Goal: Transaction & Acquisition: Obtain resource

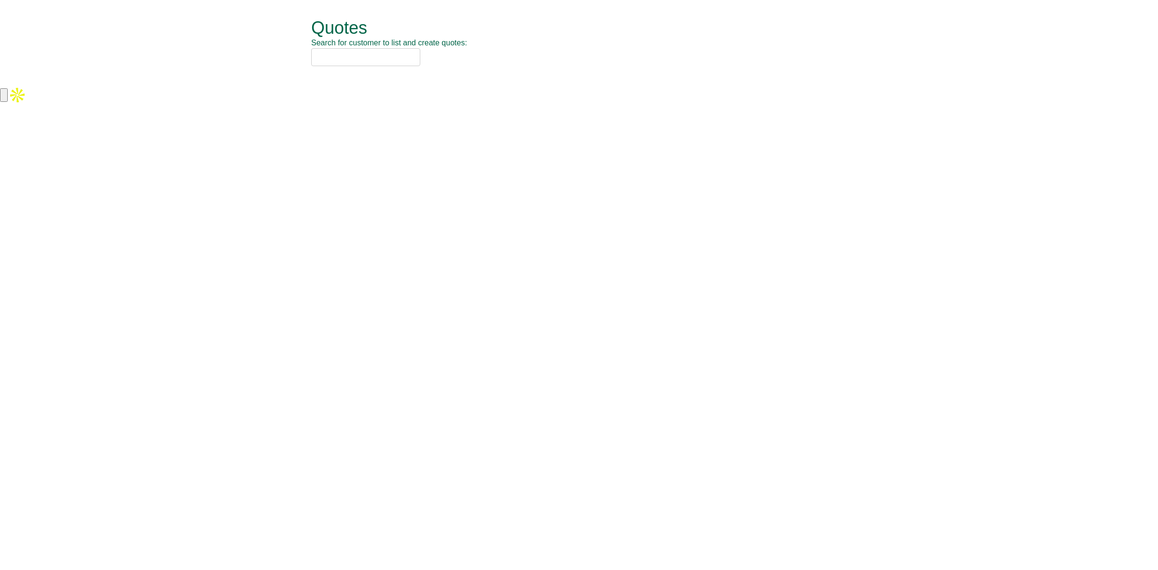
click at [356, 60] on input "text" at bounding box center [365, 57] width 109 height 18
drag, startPoint x: 360, startPoint y: 57, endPoint x: 276, endPoint y: 58, distance: 84.9
click at [276, 58] on form "Quotes Search for customer to list and create quotes: sage Quotes New Quote No.…" at bounding box center [579, 42] width 1158 height 85
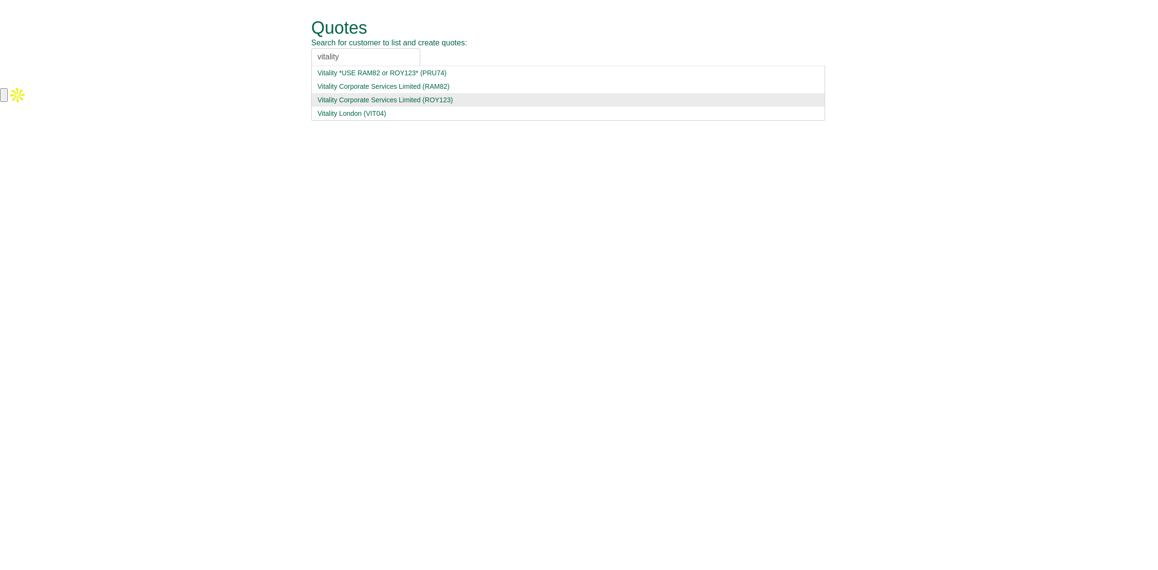
type input "vitality"
click at [349, 100] on div "Vitality Corporate Services Limited (ROY123)" at bounding box center [568, 100] width 501 height 10
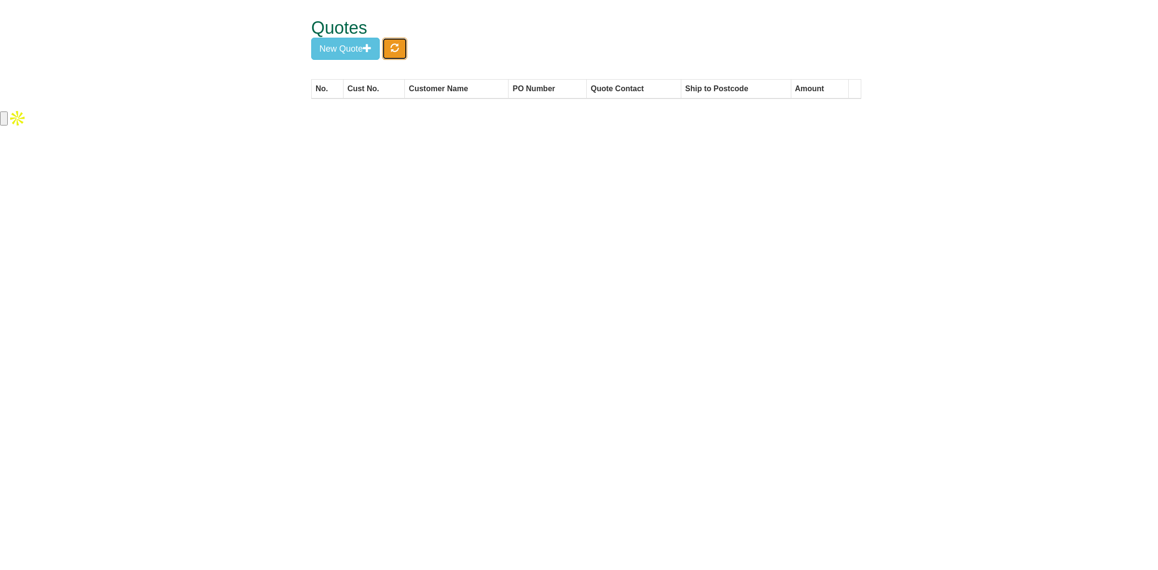
click at [397, 43] on span "button" at bounding box center [394, 47] width 9 height 9
click at [362, 53] on button "New Quote" at bounding box center [345, 49] width 69 height 22
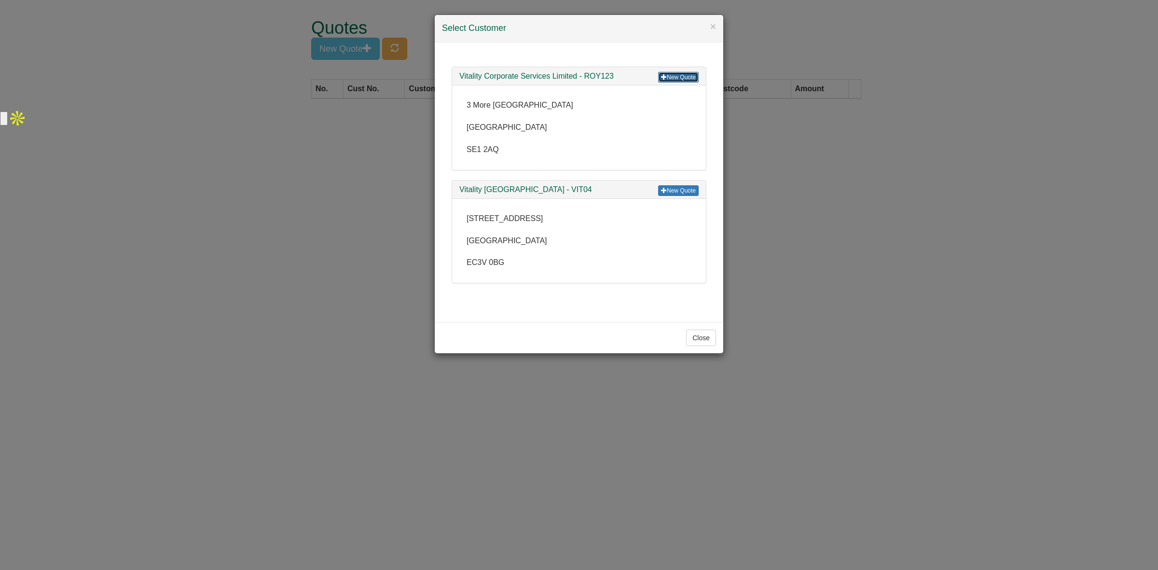
click at [690, 74] on link "New Quote" at bounding box center [678, 77] width 41 height 11
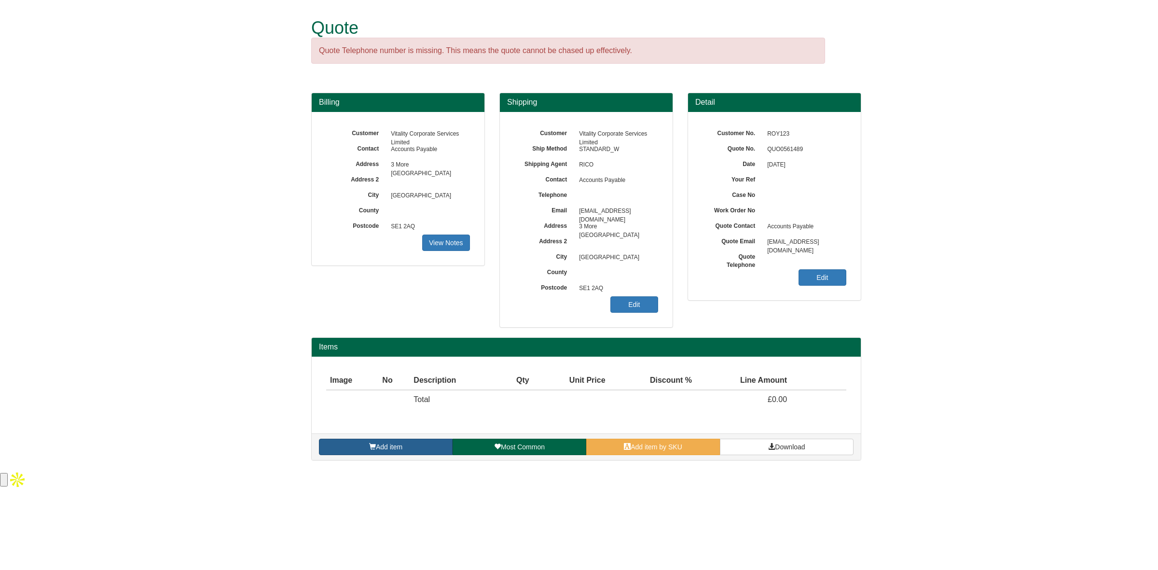
click at [391, 454] on link "Add item" at bounding box center [386, 447] width 134 height 16
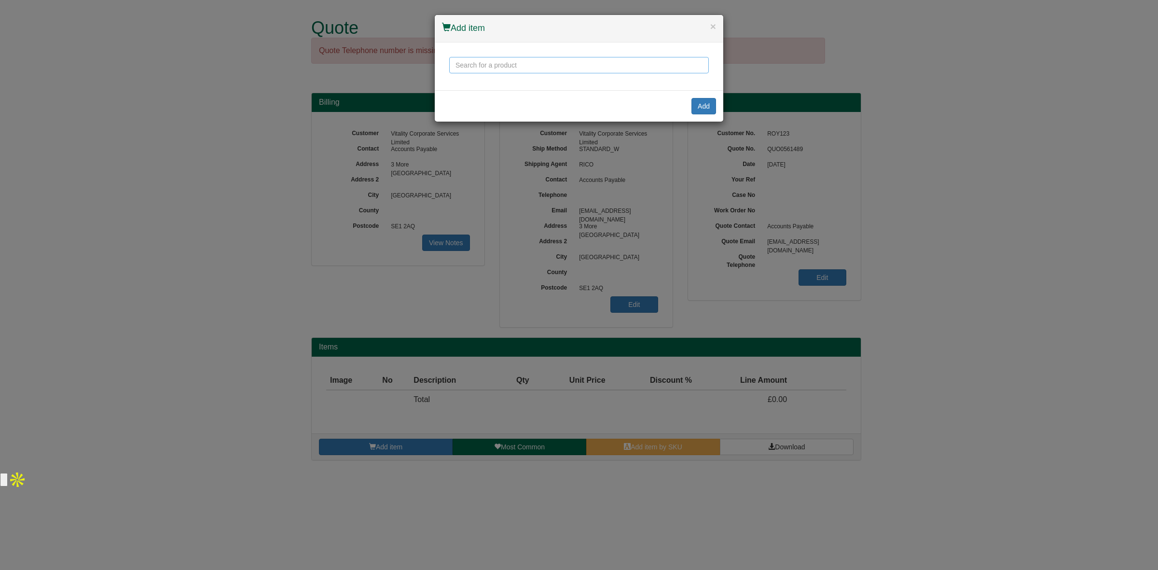
click at [570, 61] on input "text" at bounding box center [579, 65] width 260 height 16
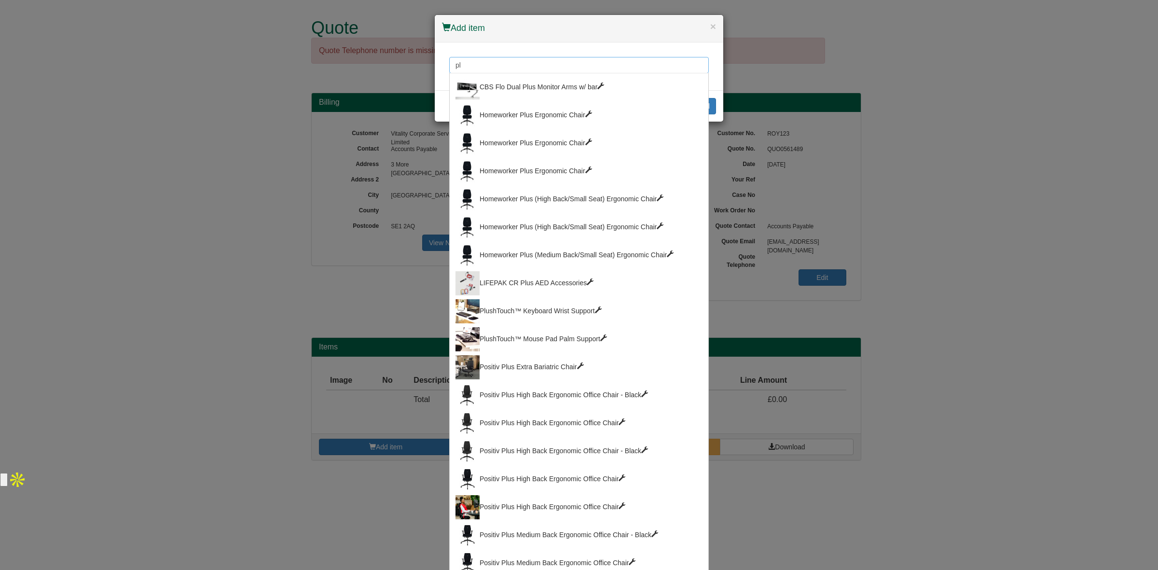
type input "p"
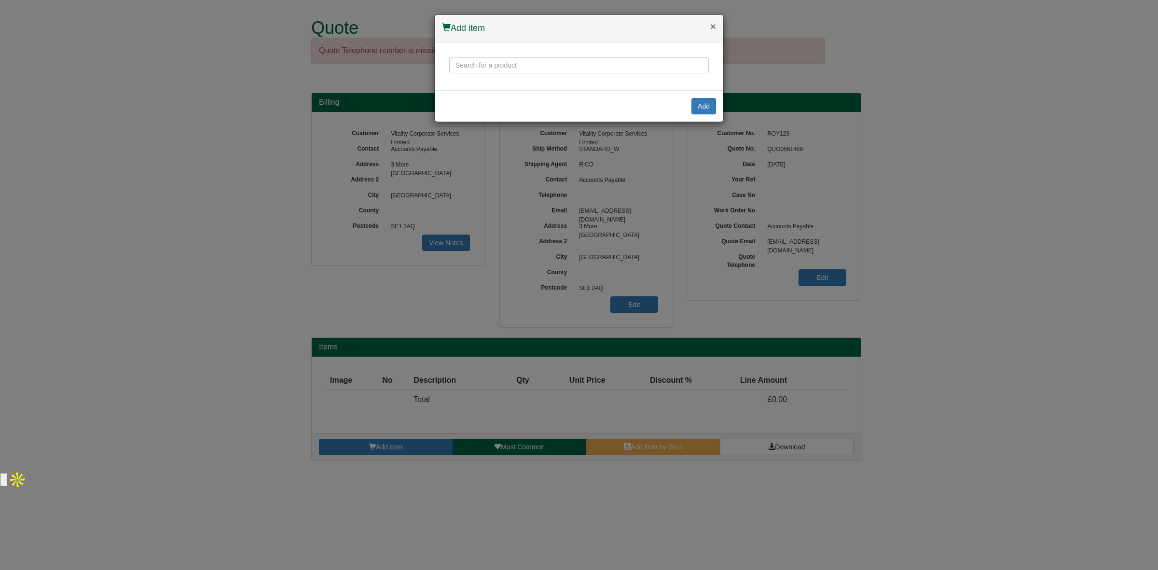
click at [711, 23] on button "×" at bounding box center [713, 26] width 6 height 10
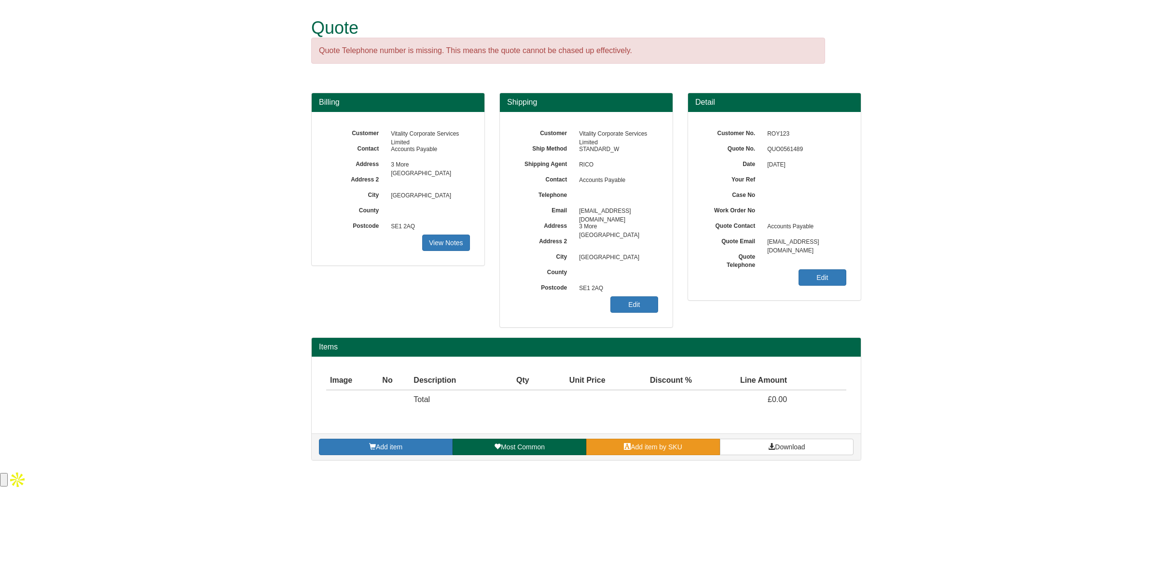
click at [652, 450] on span "Add item by SKU" at bounding box center [657, 447] width 52 height 8
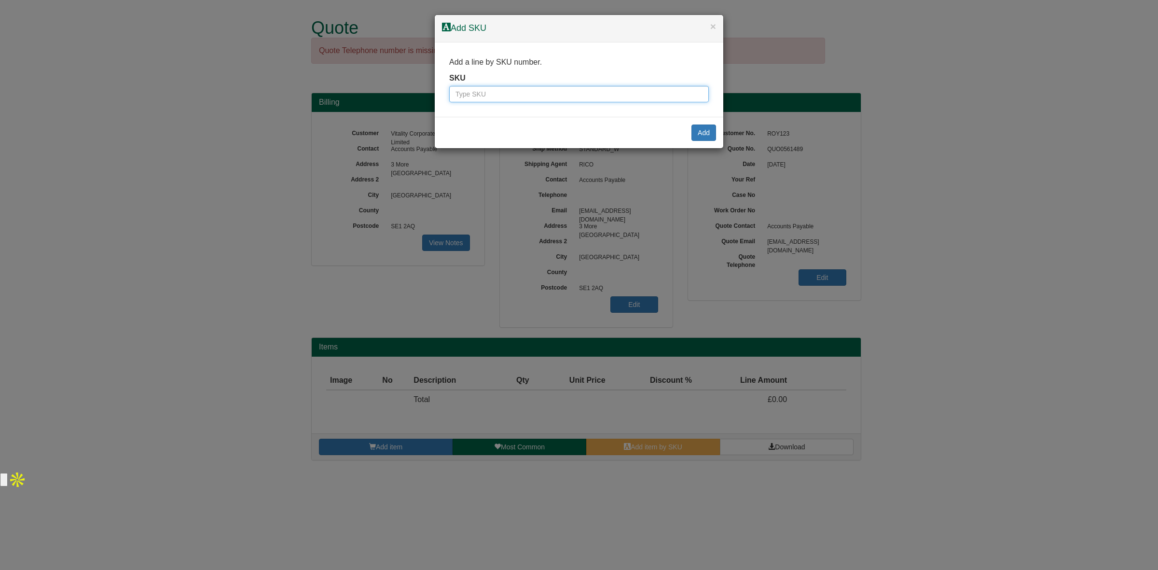
click at [562, 100] on input "text" at bounding box center [579, 94] width 260 height 16
paste input "2333117"
type input "2333117"
click at [708, 128] on button "Add" at bounding box center [704, 133] width 25 height 16
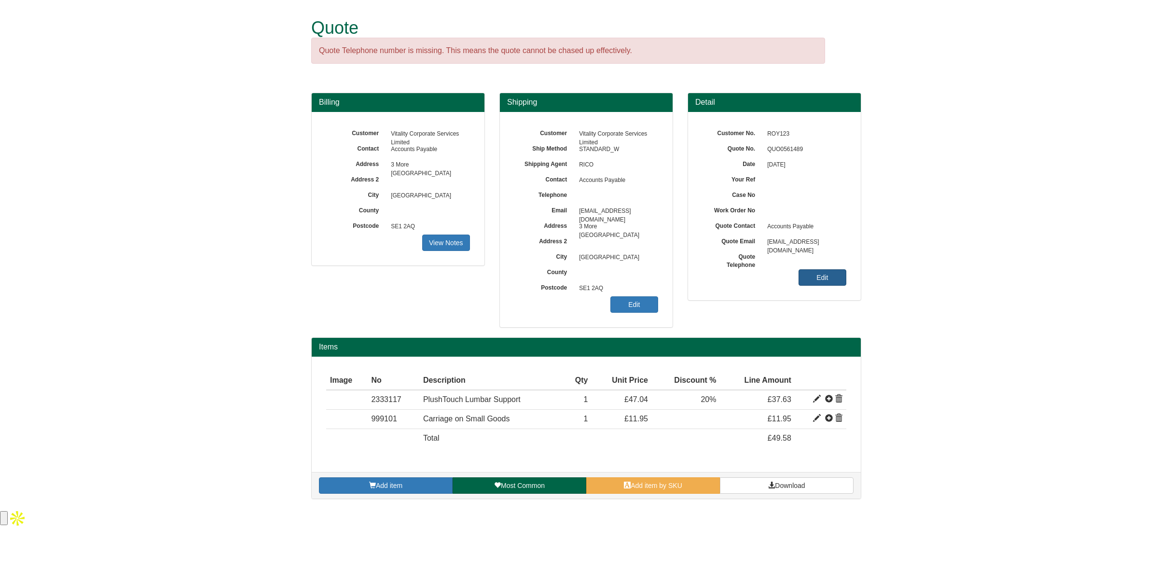
click at [811, 282] on link "Edit" at bounding box center [823, 277] width 48 height 16
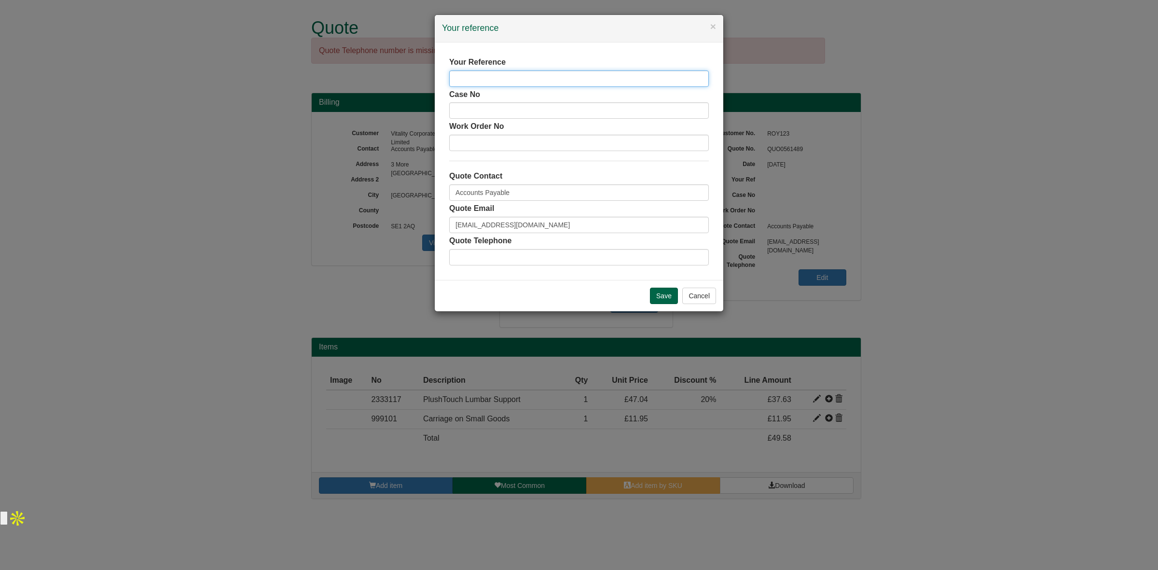
click at [485, 76] on input "text" at bounding box center [579, 78] width 260 height 16
type input "Dylan Dines"
drag, startPoint x: 522, startPoint y: 189, endPoint x: 437, endPoint y: 184, distance: 85.1
click at [437, 184] on div "Your Reference Dylan Dines Case No Work Order No Quote Contact Accounts Payable…" at bounding box center [579, 160] width 289 height 237
type input "[PERSON_NAME]"
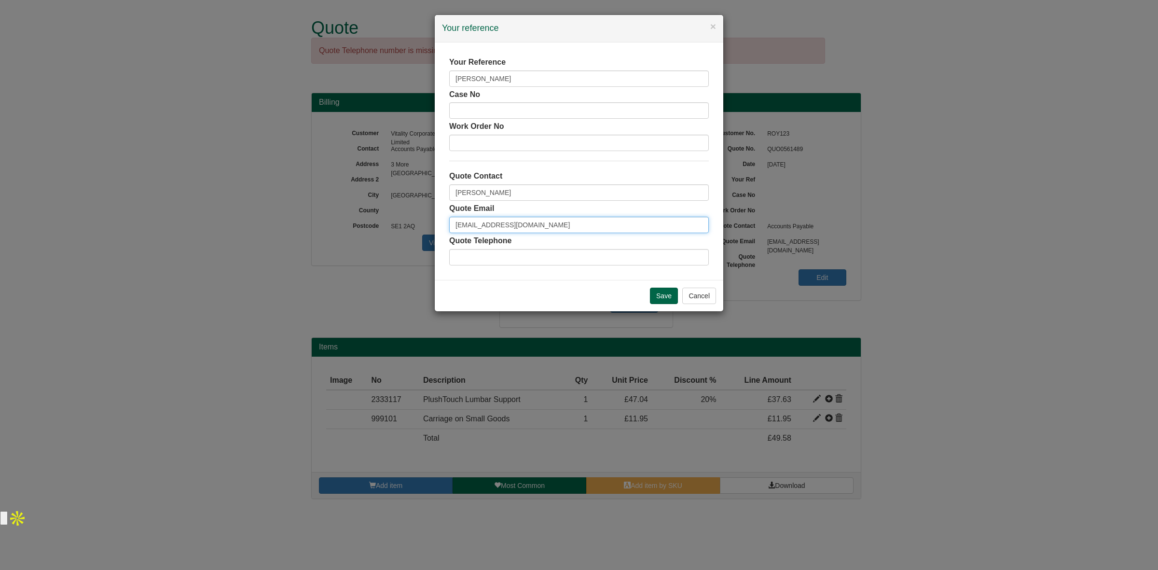
drag, startPoint x: 582, startPoint y: 223, endPoint x: 435, endPoint y: 223, distance: 147.2
click at [435, 223] on div "Your Reference Dylan Dines Case No Work Order No Quote Contact Suzie Monk Quote…" at bounding box center [579, 160] width 289 height 237
click at [653, 295] on input "Save" at bounding box center [664, 296] width 28 height 16
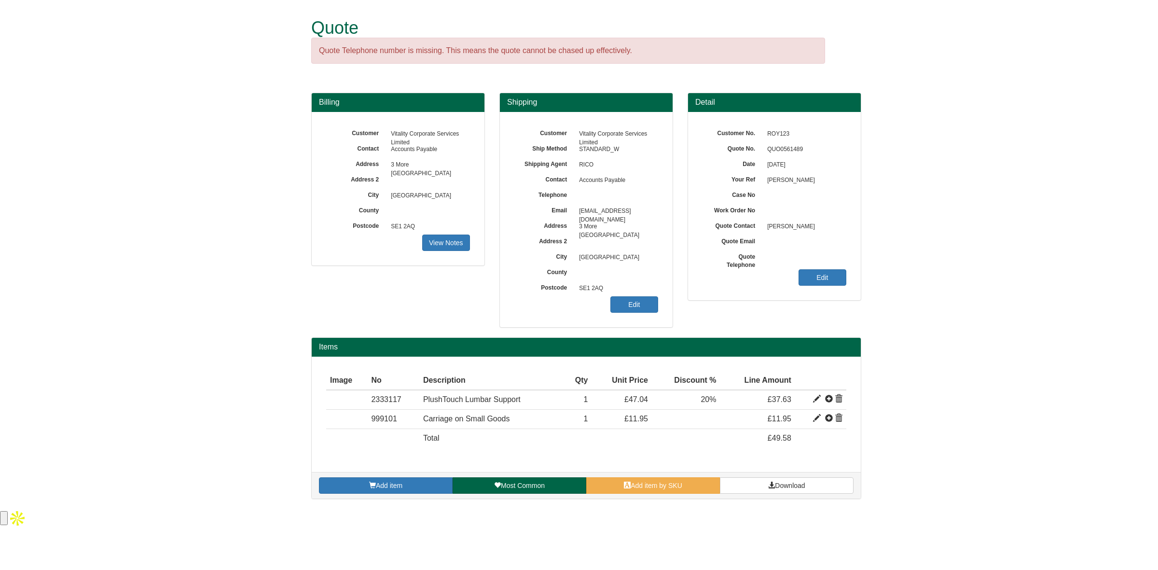
click at [497, 0] on div "Quote Quote Telephone number is missing. This means the quote cannot be chased …" at bounding box center [586, 46] width 550 height 93
click at [820, 279] on link "Edit" at bounding box center [823, 277] width 48 height 16
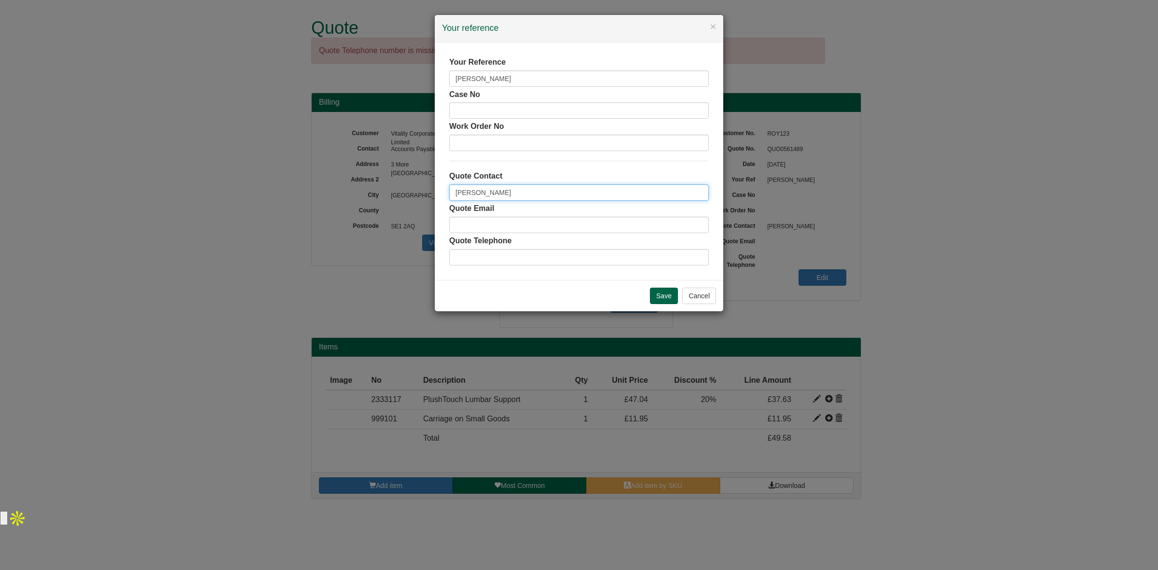
click at [502, 186] on input "Suzie Monk" at bounding box center [579, 192] width 260 height 16
click at [669, 290] on input "Save" at bounding box center [664, 296] width 28 height 16
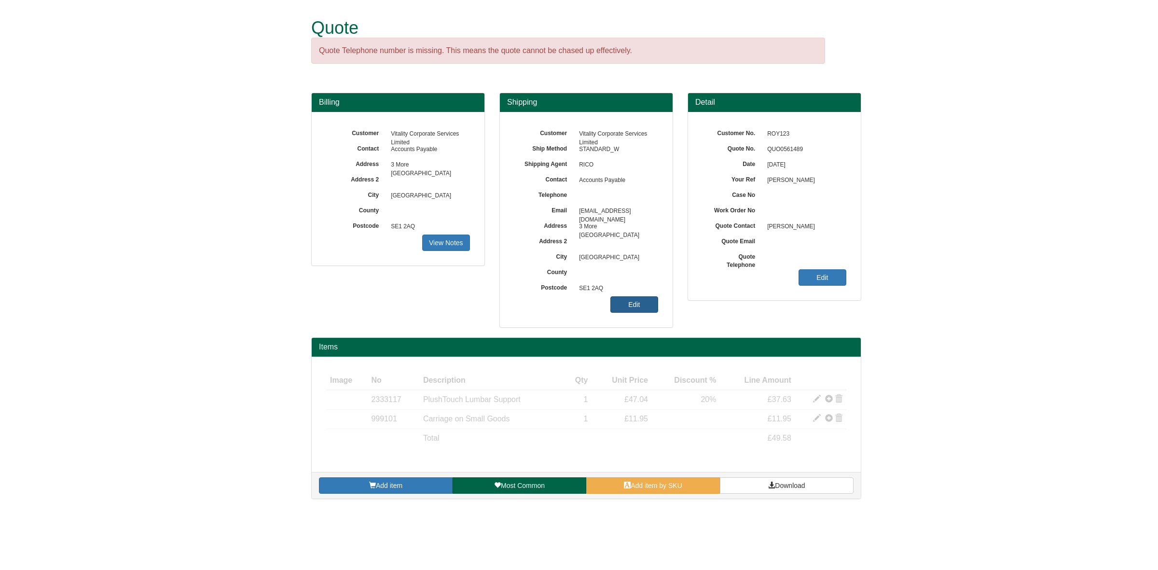
click at [636, 305] on link "Edit" at bounding box center [634, 304] width 48 height 16
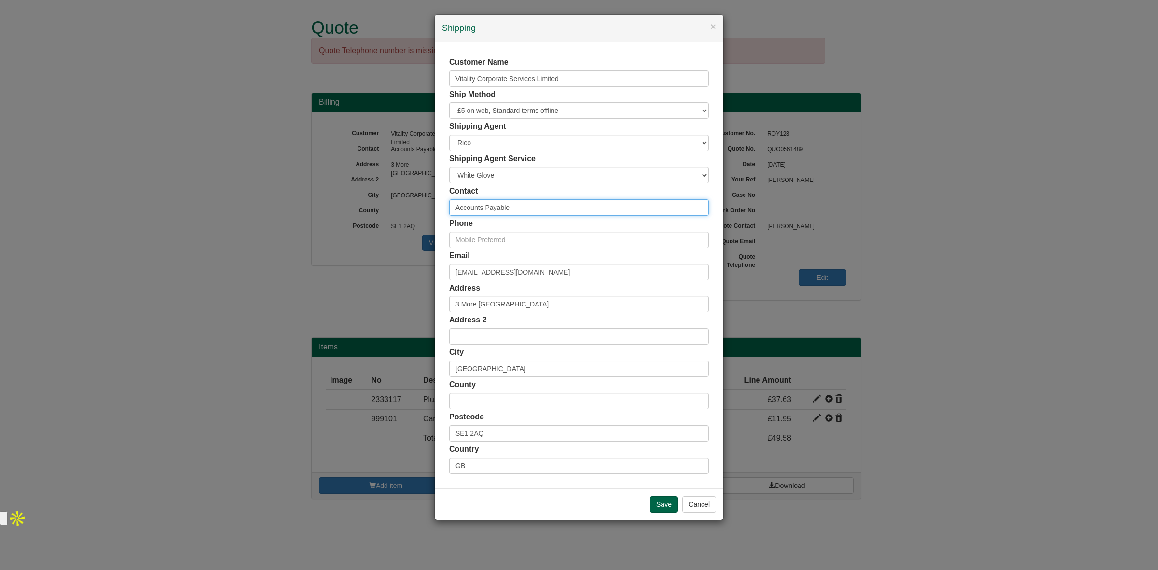
drag, startPoint x: 530, startPoint y: 211, endPoint x: 425, endPoint y: 213, distance: 105.2
click at [425, 213] on div "× Shipping Customer Name Vitality Corporate Services Limited Ship Method Free o…" at bounding box center [579, 285] width 1158 height 570
paste input "Dylan Dines"
type input "Dylan Dines"
drag, startPoint x: 561, startPoint y: 274, endPoint x: 360, endPoint y: 283, distance: 201.5
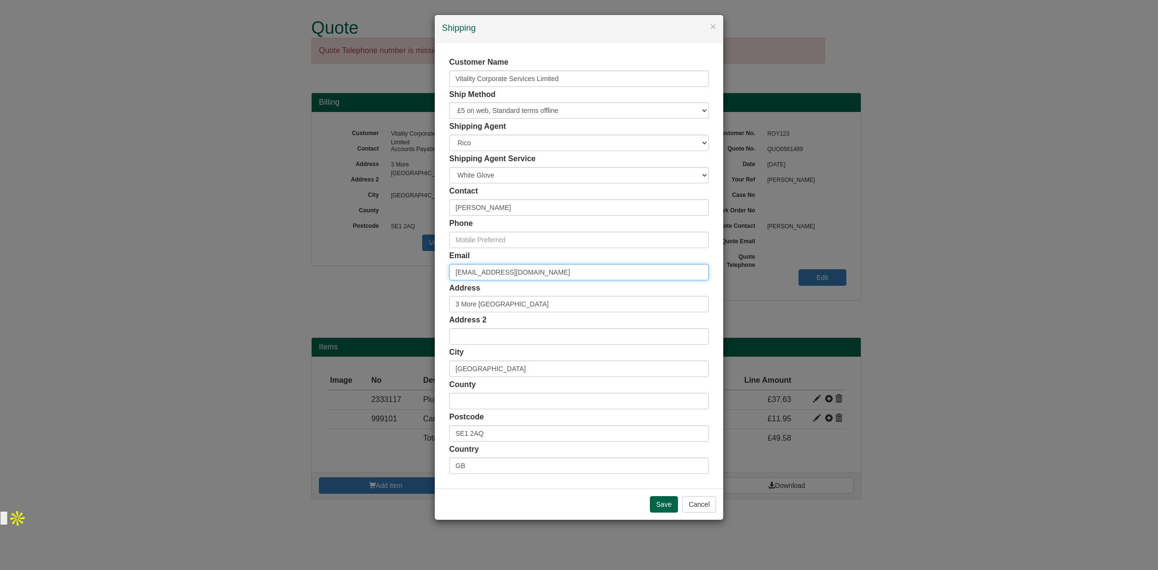
click at [360, 283] on div "× Shipping Customer Name Vitality Corporate Services Limited Ship Method Free o…" at bounding box center [579, 285] width 1158 height 570
paste input "Dylan.Dines@V"
type input "Dylan.Dines@Vitality.co.uk"
drag, startPoint x: 496, startPoint y: 435, endPoint x: 414, endPoint y: 438, distance: 82.1
click at [414, 438] on div "× Shipping Customer Name Vitality Corporate Services Limited Ship Method Free o…" at bounding box center [579, 285] width 1158 height 570
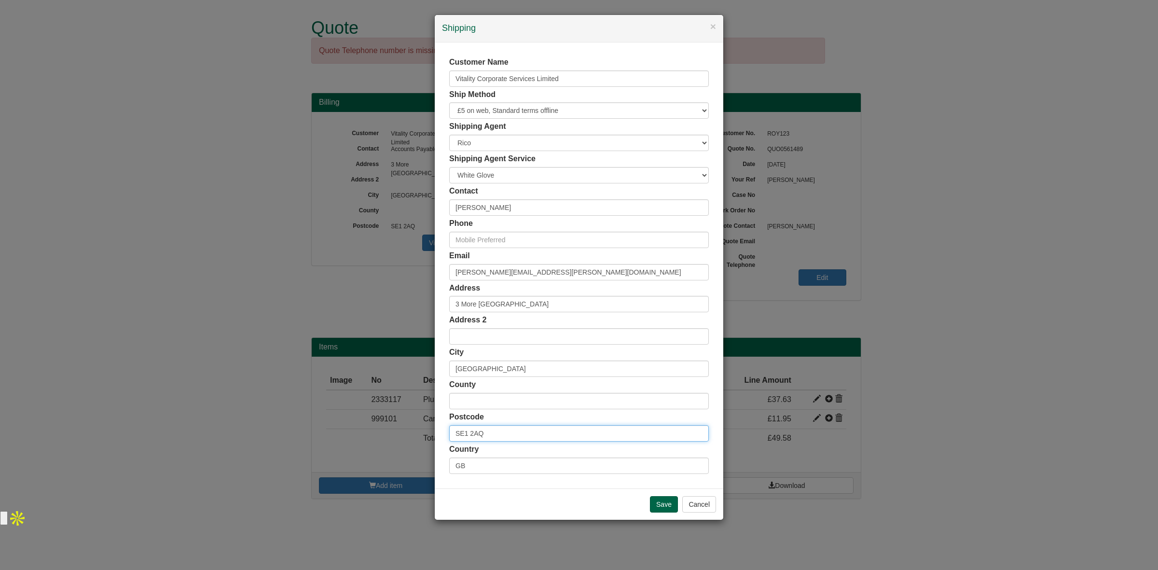
paste input "WC2R 0DT"
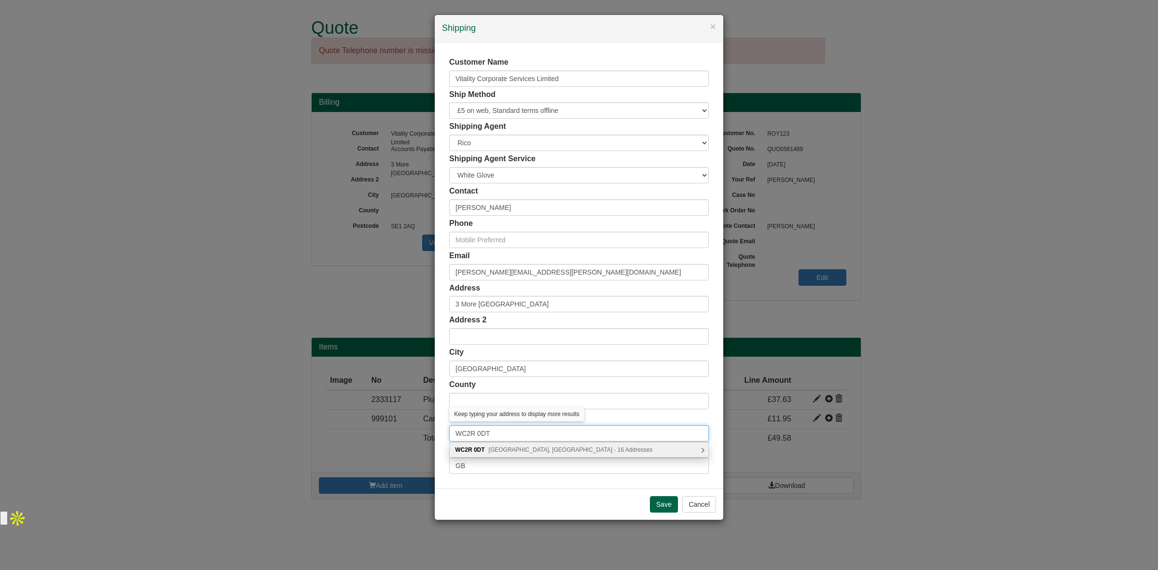
type input "WC2R 0DT"
click at [500, 445] on div "WC2R 0DT Strand, London - 16 Addresses" at bounding box center [579, 450] width 259 height 14
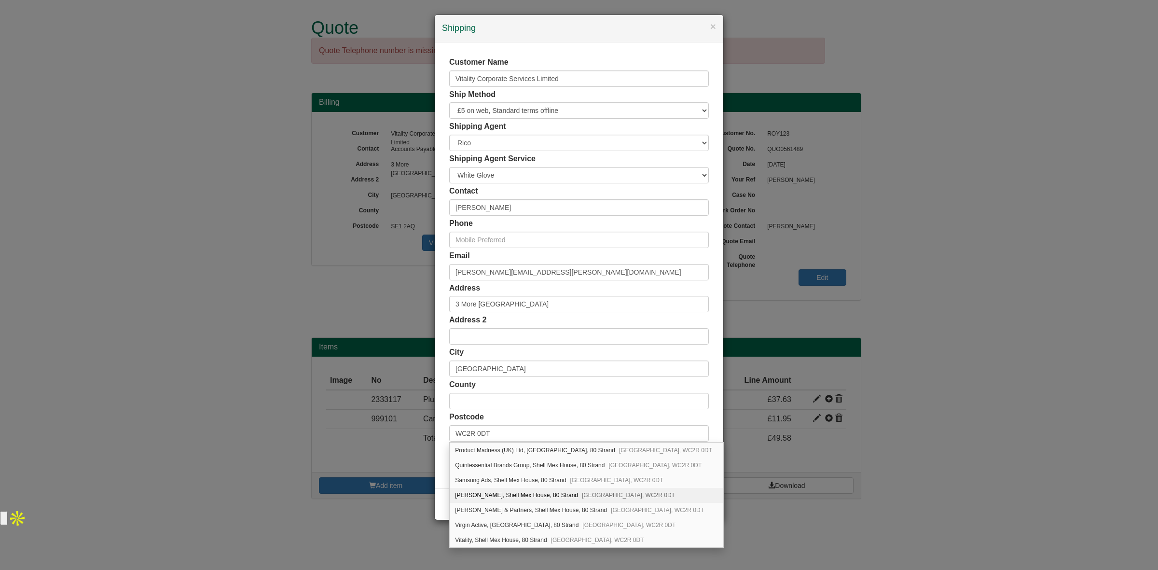
scroll to position [138, 0]
click at [578, 540] on span "London, WC2R 0DT" at bounding box center [597, 540] width 93 height 7
type input "Vitality"
type input "Shell Mex House, 80 Strand"
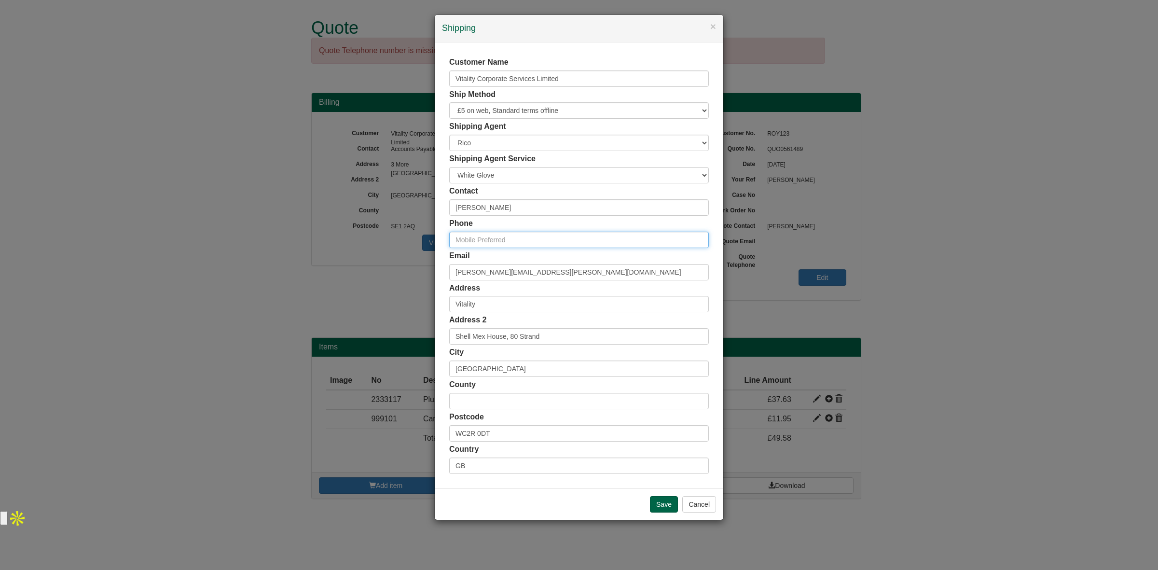
click at [515, 244] on input "text" at bounding box center [579, 240] width 260 height 16
paste input "07483113495"
type input "07483113495"
click at [656, 499] on input "Save" at bounding box center [664, 504] width 28 height 16
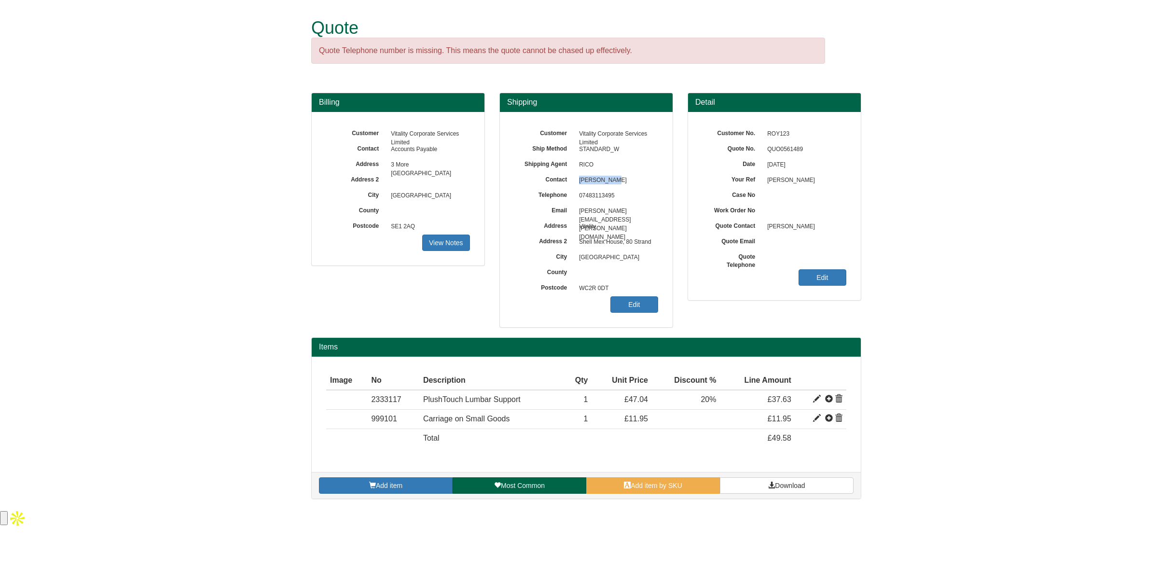
drag, startPoint x: 611, startPoint y: 177, endPoint x: 577, endPoint y: 181, distance: 34.5
click at [577, 181] on span "[PERSON_NAME]" at bounding box center [616, 180] width 84 height 15
click at [756, 485] on link "Download" at bounding box center [787, 485] width 134 height 16
